Goal: Book appointment/travel/reservation

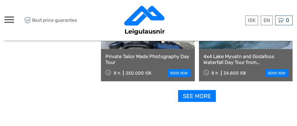
scroll to position [942, 0]
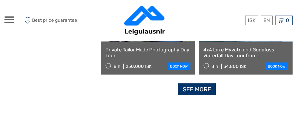
click at [204, 90] on link "See more" at bounding box center [197, 90] width 38 height 12
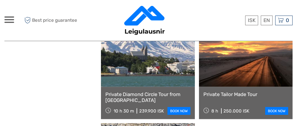
scroll to position [1678, 0]
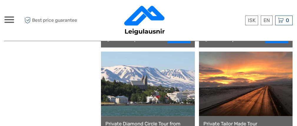
click at [150, 88] on link at bounding box center [148, 84] width 94 height 65
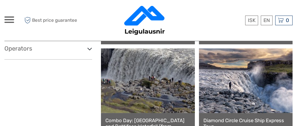
scroll to position [465, 0]
